Goal: Information Seeking & Learning: Learn about a topic

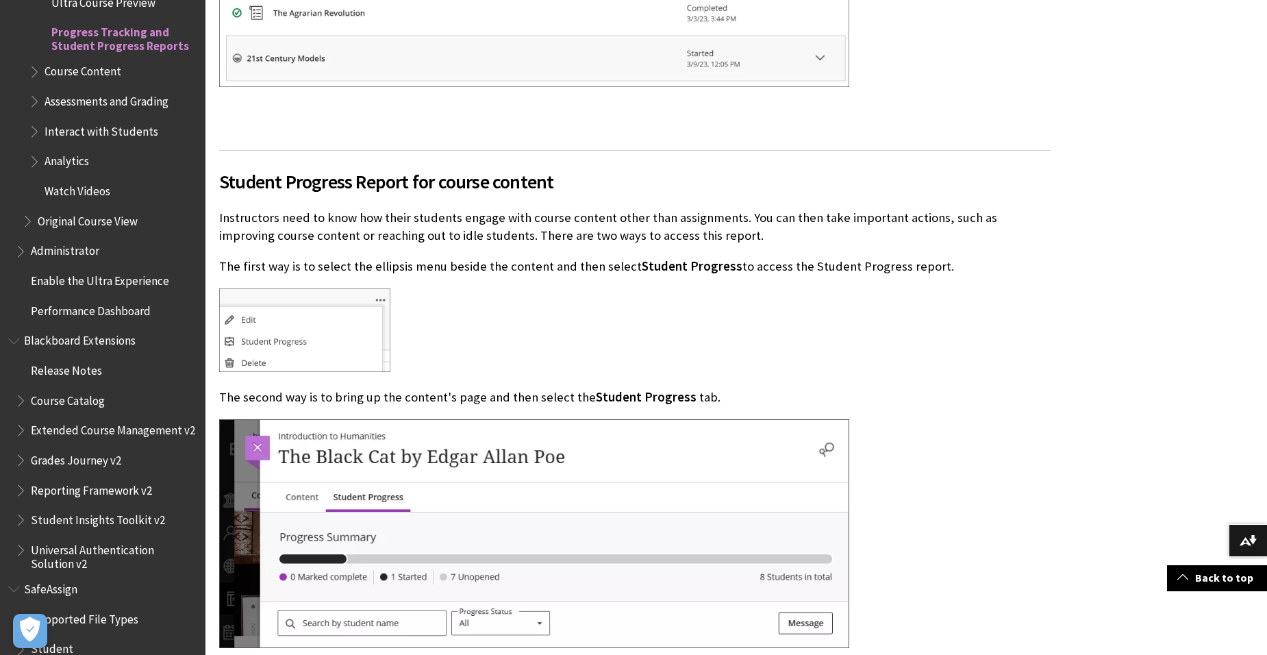
scroll to position [1575, 0]
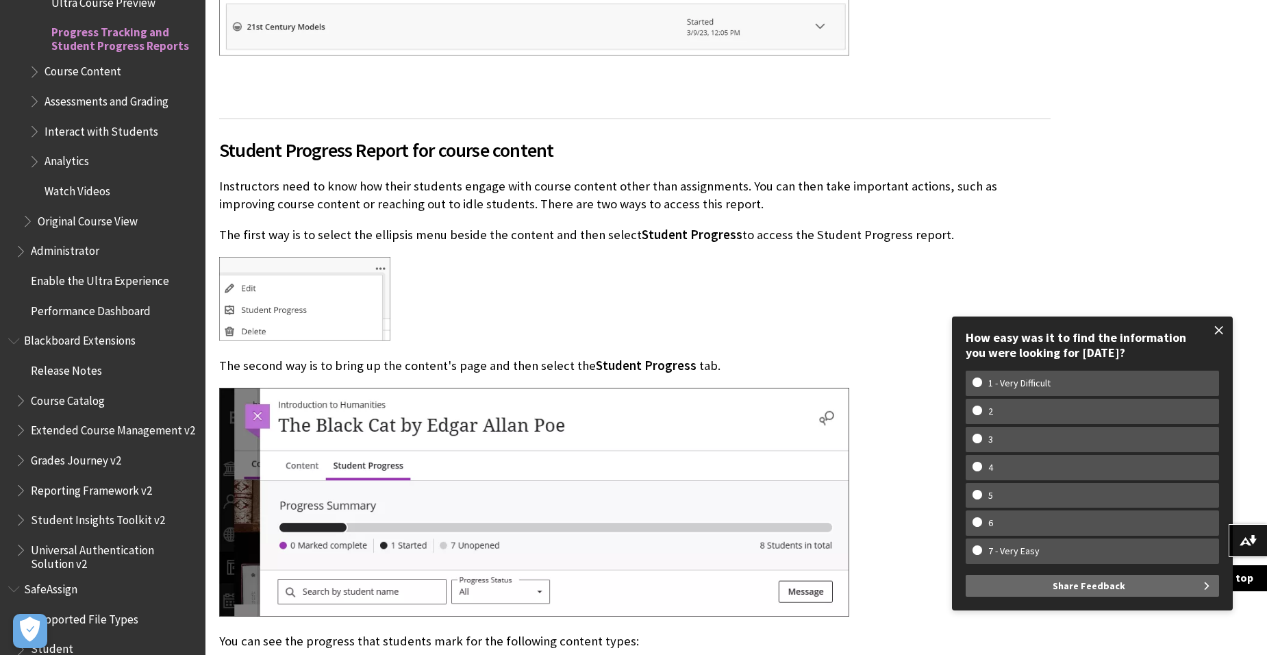
click at [1218, 327] on span at bounding box center [1219, 330] width 29 height 29
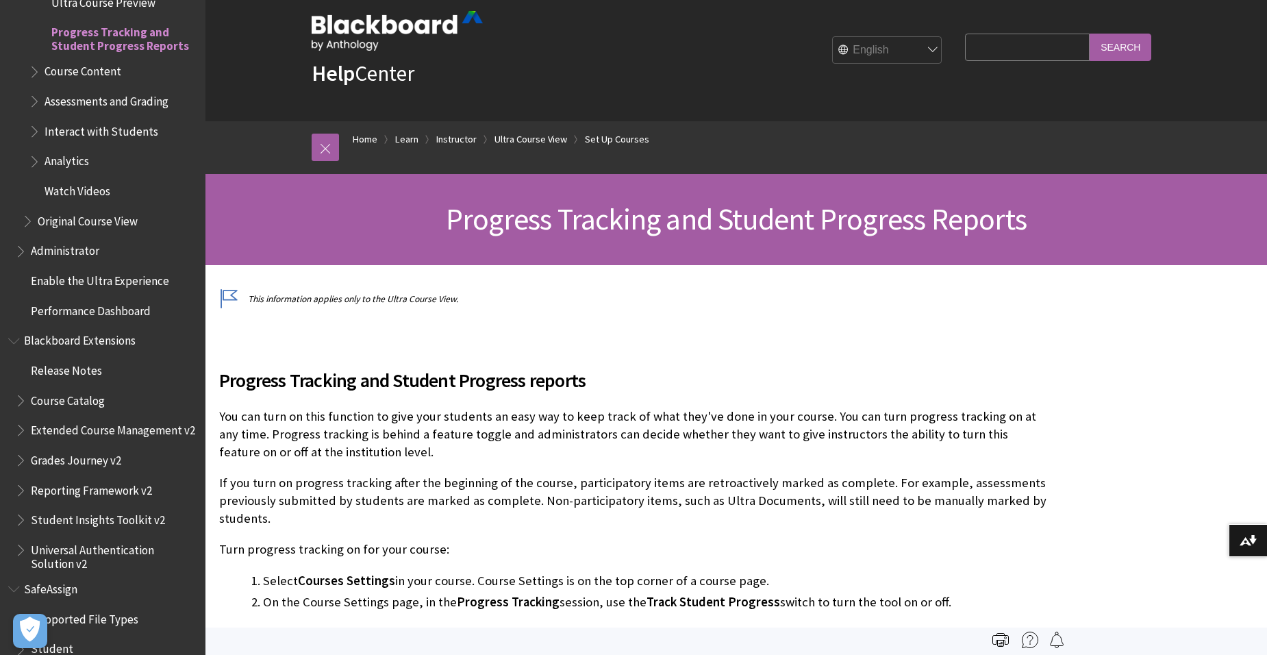
scroll to position [0, 0]
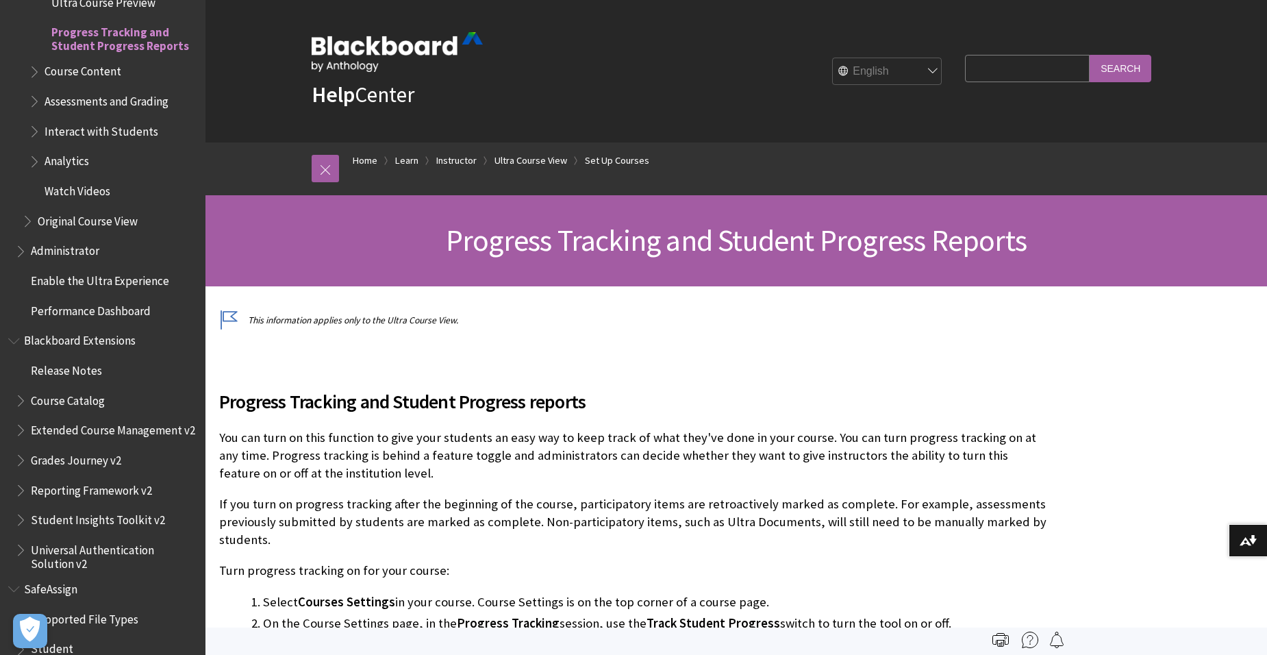
click at [999, 64] on input "Search Query" at bounding box center [1027, 68] width 125 height 27
type input "student progress through the an ultra document"
click at [1090, 55] on input "Search" at bounding box center [1121, 68] width 62 height 27
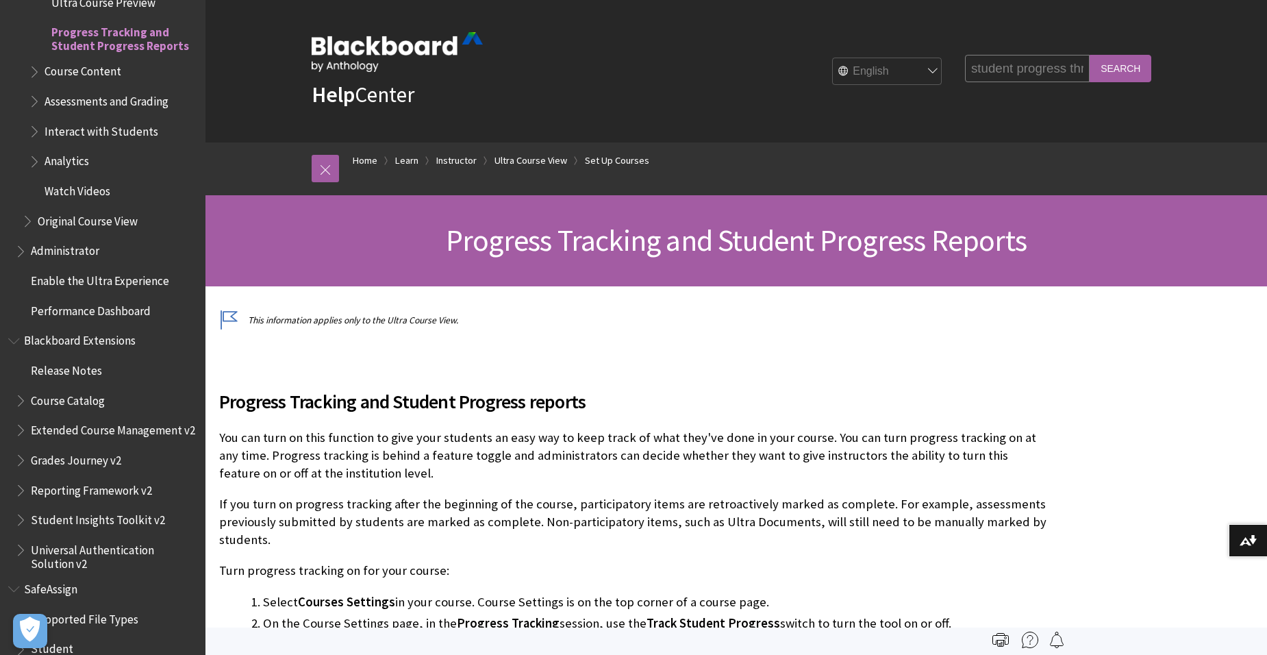
click at [1136, 70] on input "Search" at bounding box center [1121, 68] width 62 height 27
click at [1123, 62] on input "Search" at bounding box center [1121, 68] width 62 height 27
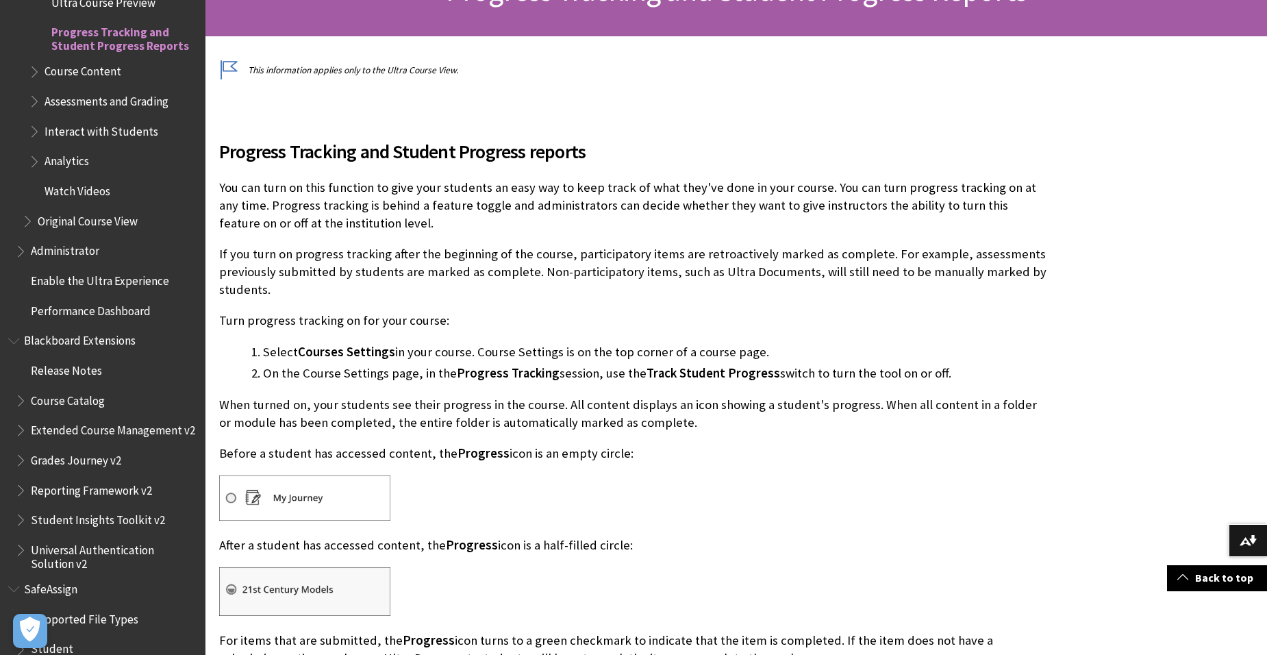
scroll to position [274, 0]
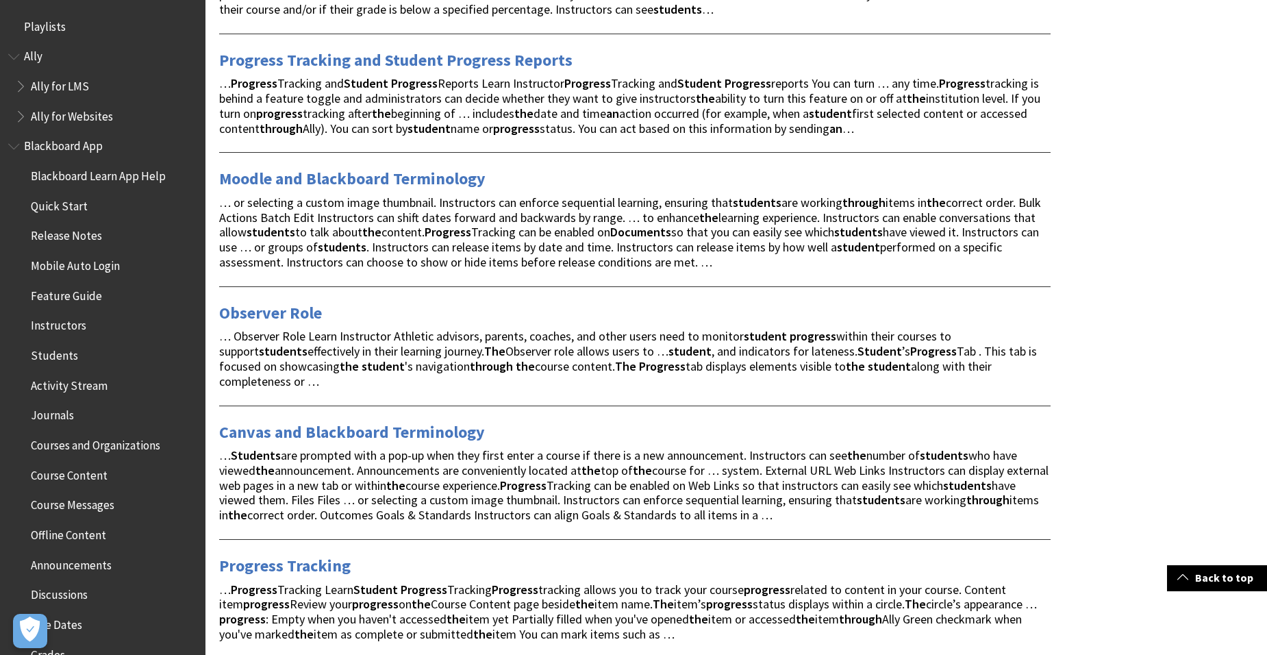
scroll to position [342, 0]
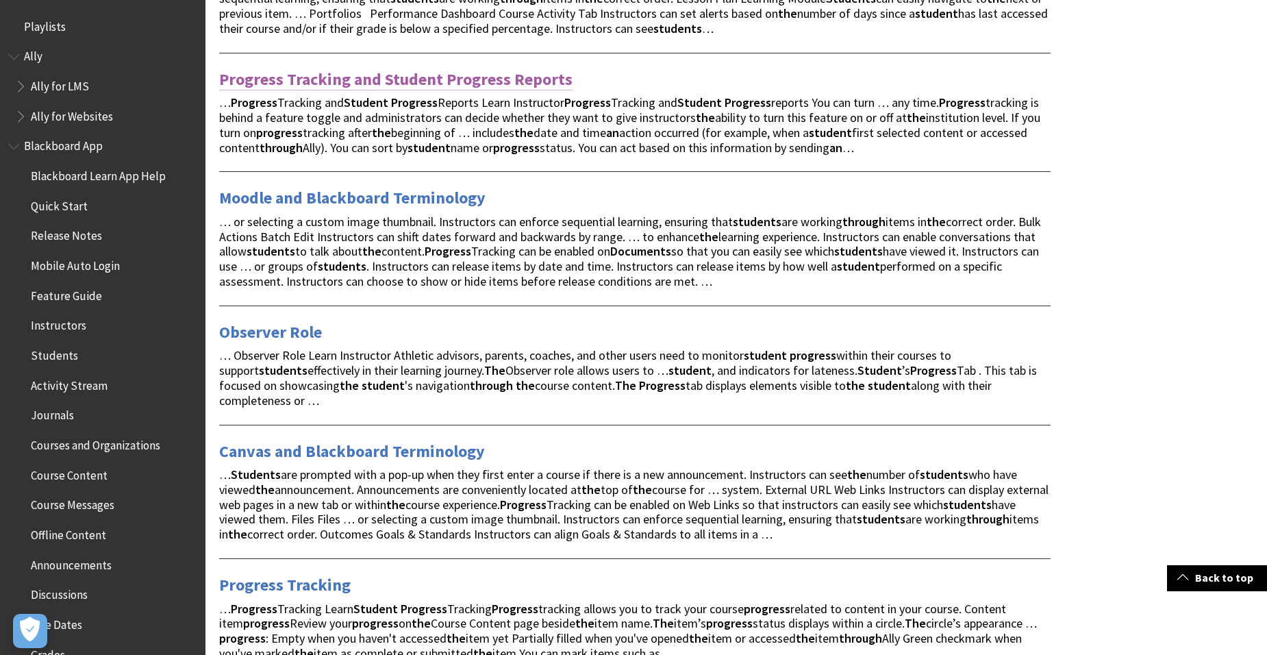
click at [473, 78] on link "Progress Tracking and Student Progress Reports" at bounding box center [395, 79] width 353 height 22
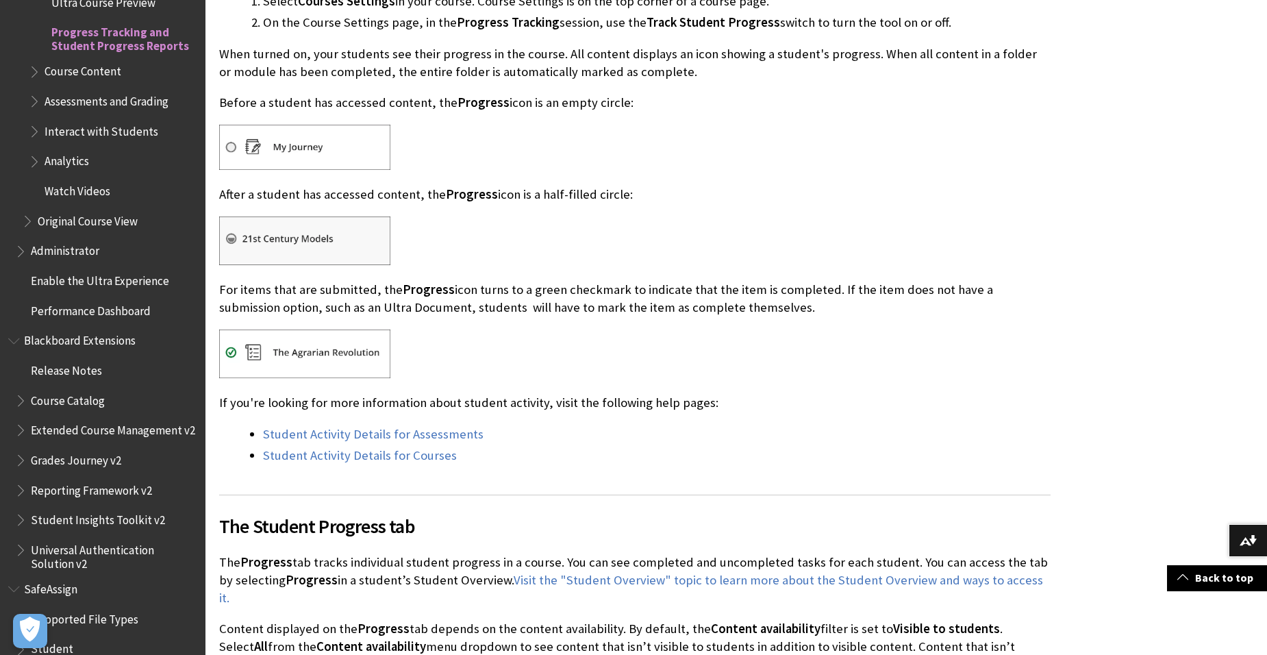
scroll to position [616, 0]
